Goal: Task Accomplishment & Management: Use online tool/utility

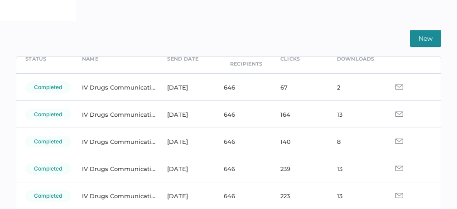
scroll to position [48, 0]
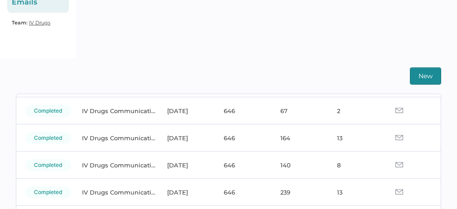
scroll to position [64, 0]
